Goal: Information Seeking & Learning: Learn about a topic

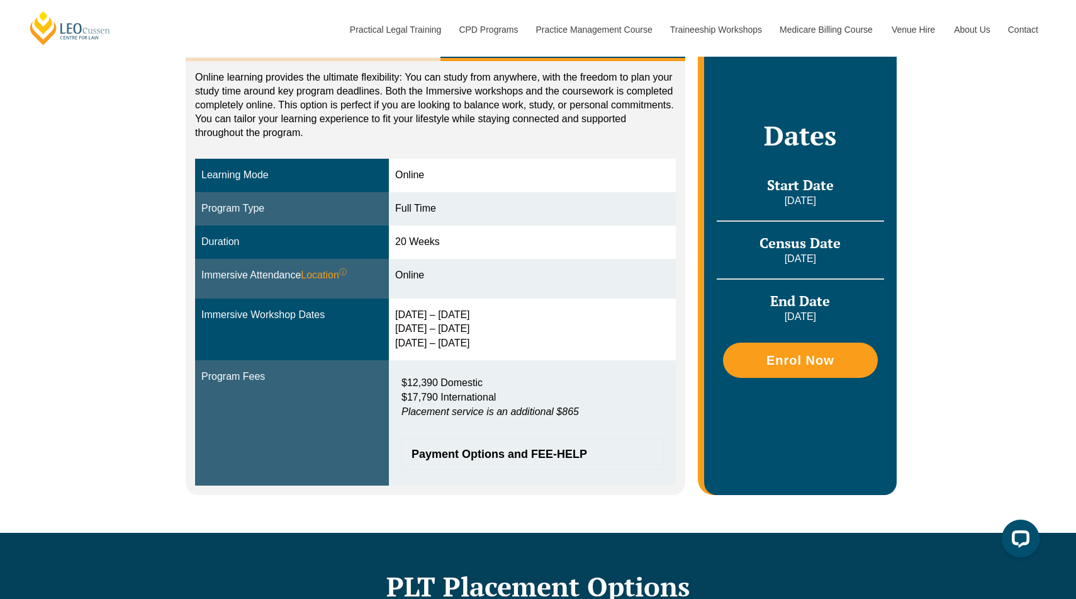
scroll to position [259, 0]
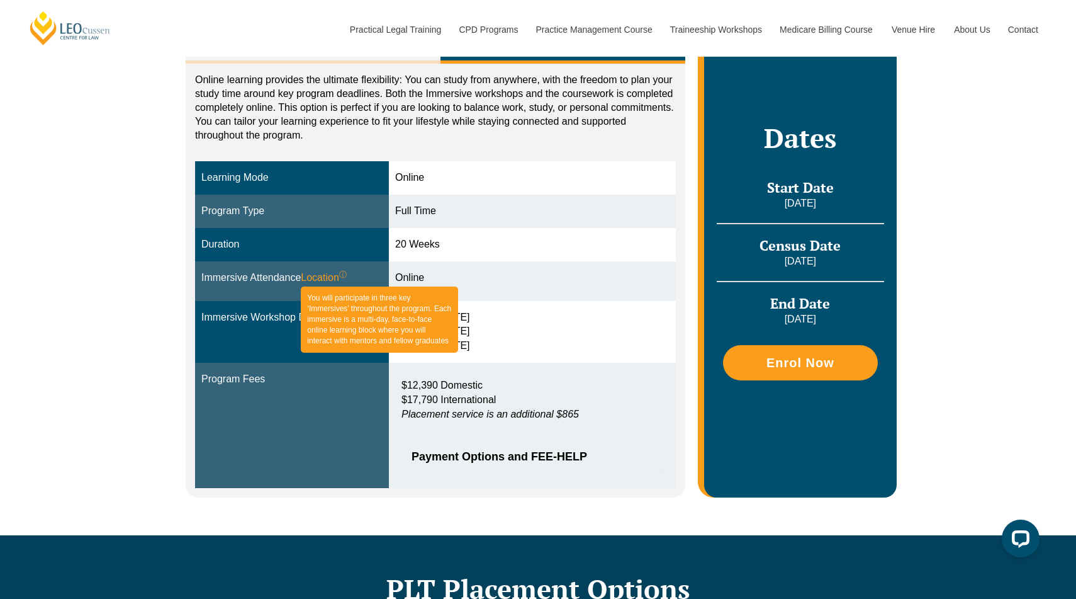
click at [332, 279] on span "Location ⓘ You will participate in three key ‘Immersives’ throughout the progra…" at bounding box center [324, 278] width 46 height 14
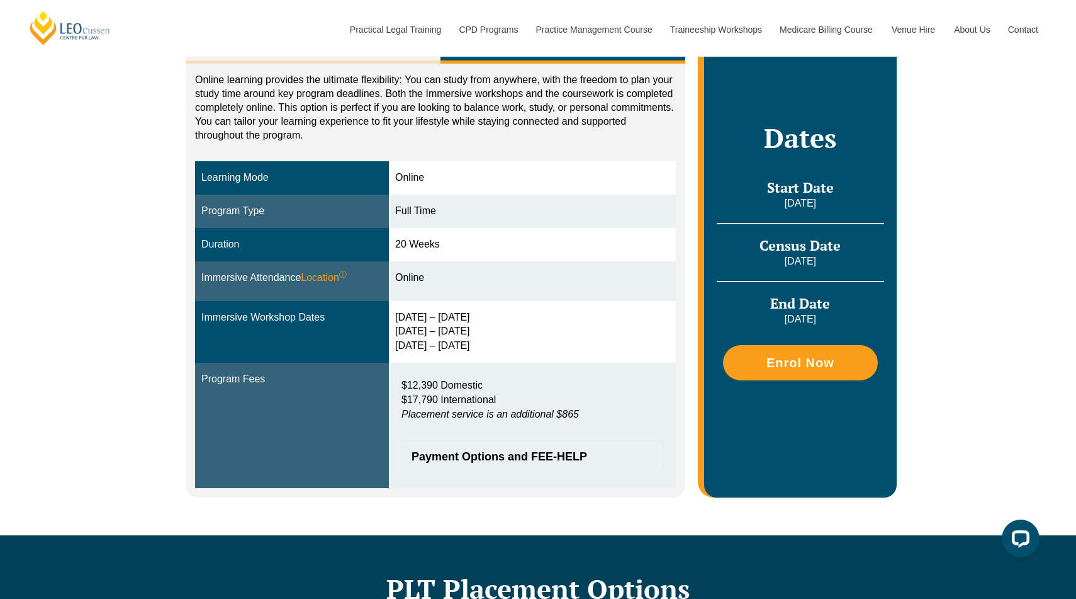
click at [317, 316] on div "Immersive Workshop Dates" at bounding box center [291, 317] width 181 height 14
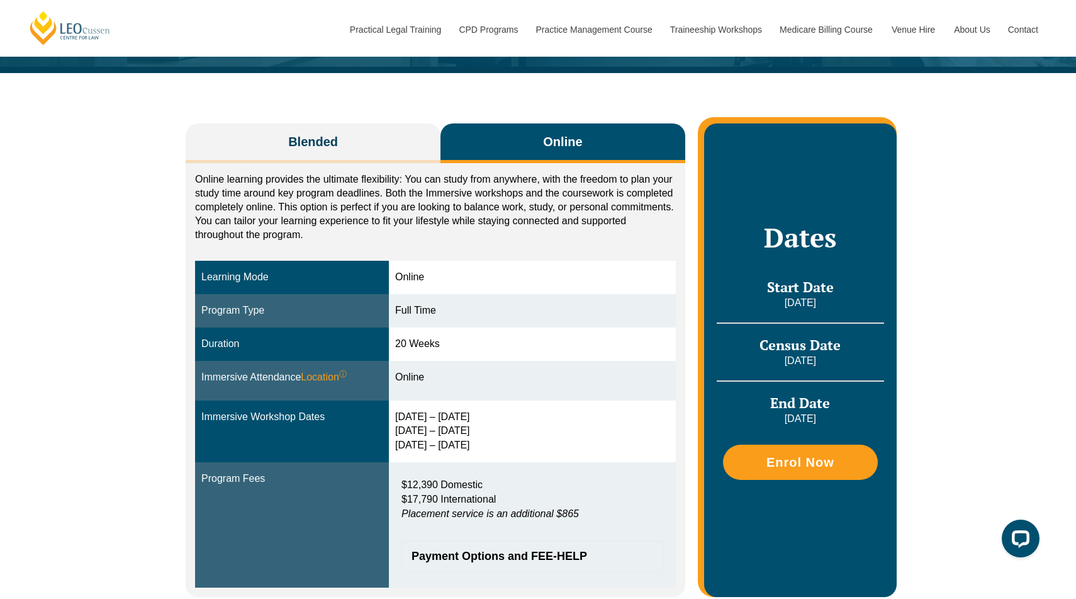
scroll to position [0, 0]
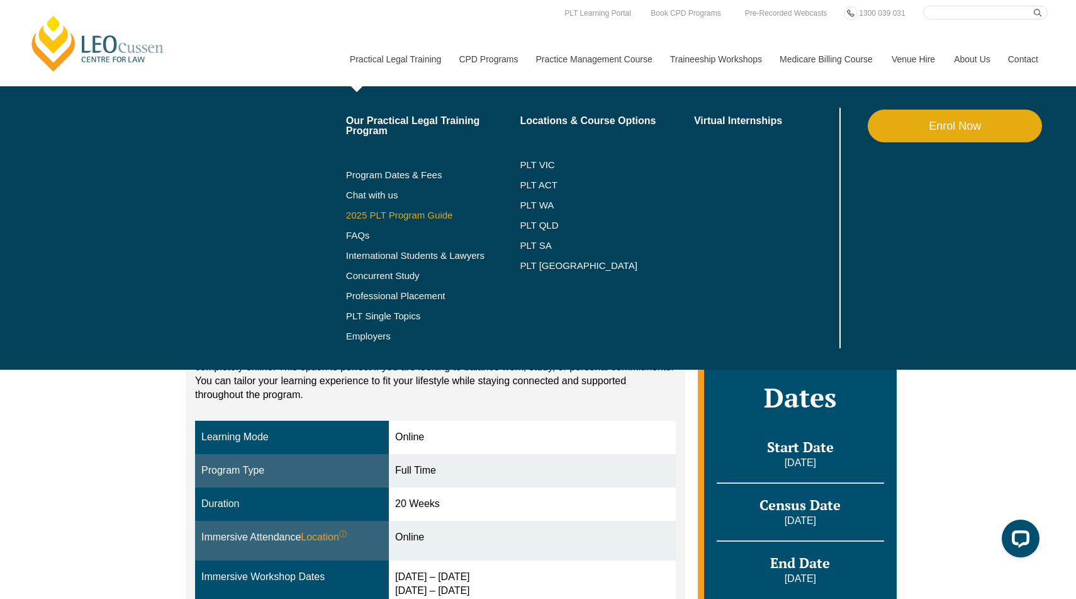
click at [357, 210] on link "2025 PLT Program Guide" at bounding box center [417, 215] width 143 height 10
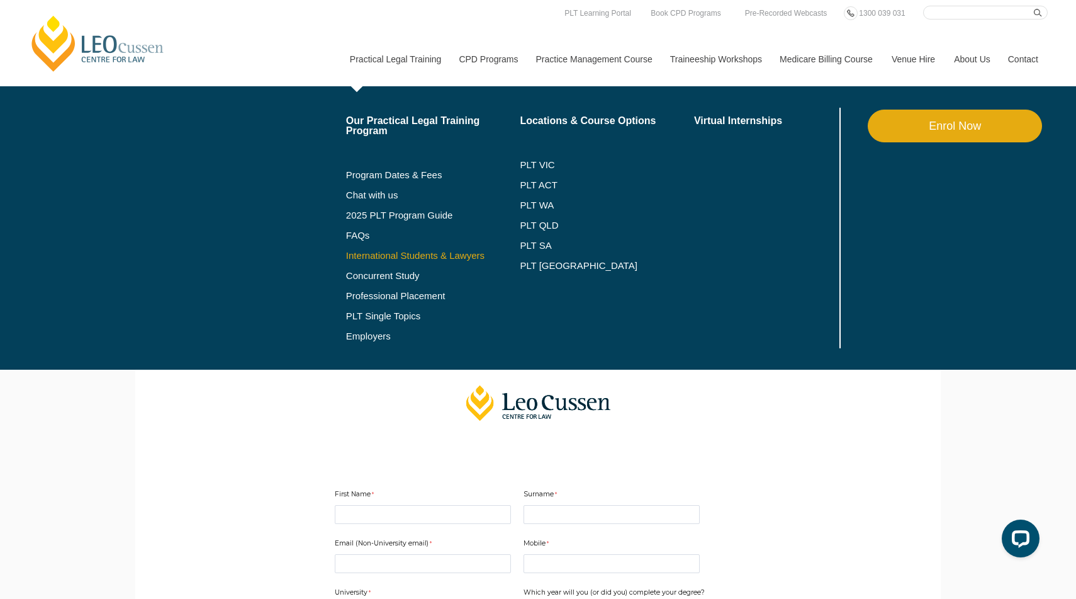
click at [346, 260] on link "International Students & Lawyers" at bounding box center [433, 255] width 174 height 10
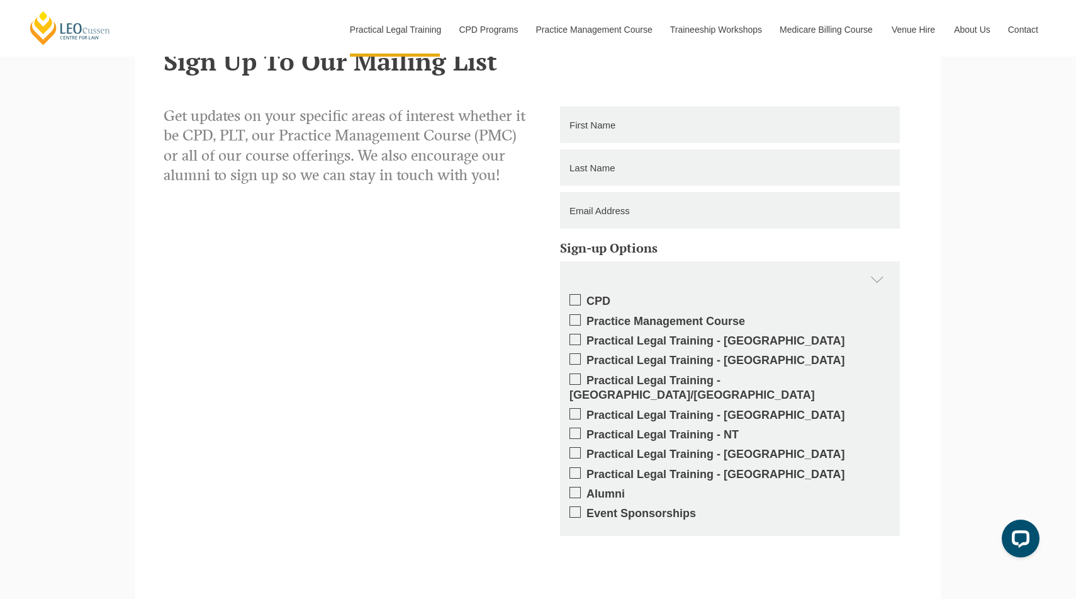
scroll to position [2765, 0]
